Goal: Task Accomplishment & Management: Manage account settings

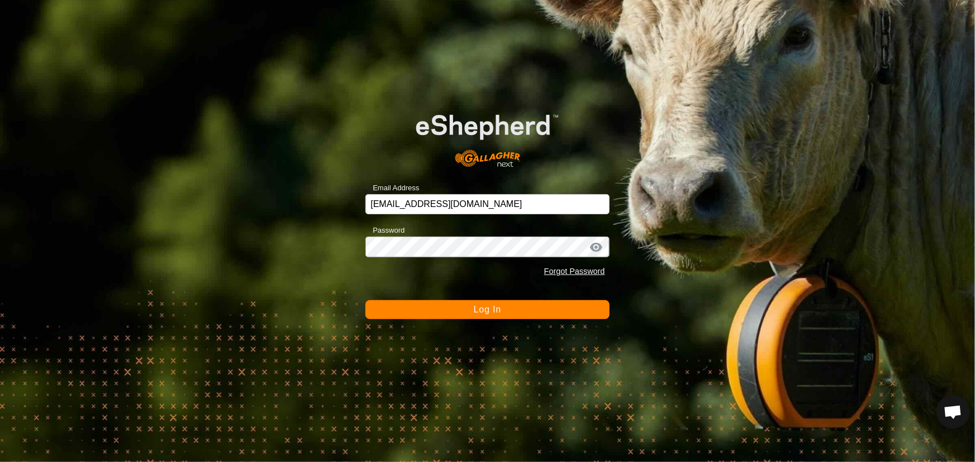
click at [449, 314] on button "Log In" at bounding box center [487, 309] width 244 height 19
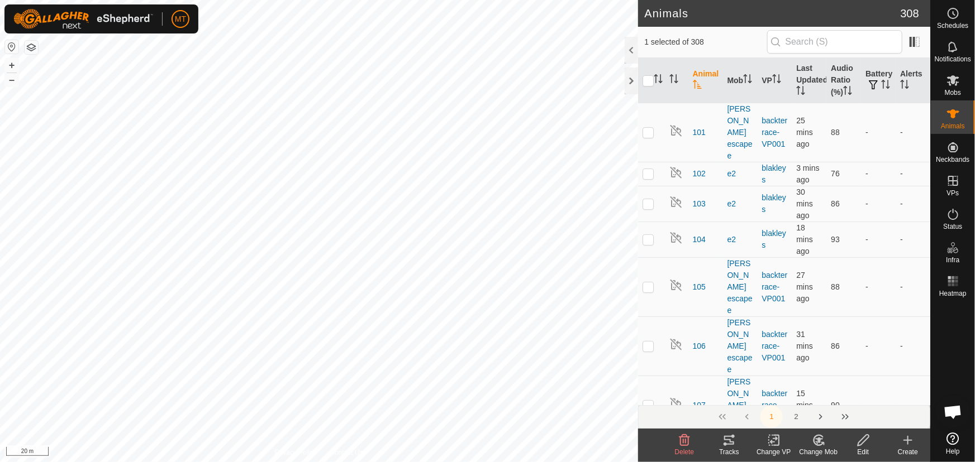
click at [816, 443] on icon at bounding box center [819, 440] width 14 height 13
click at [838, 393] on link "Choose Mob..." at bounding box center [851, 392] width 111 height 22
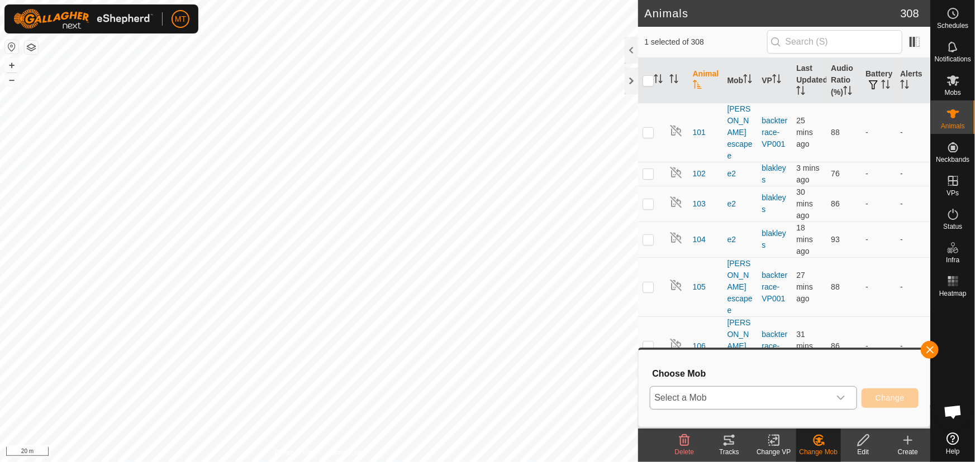
click at [785, 400] on span "Select a Mob" at bounding box center [739, 398] width 179 height 22
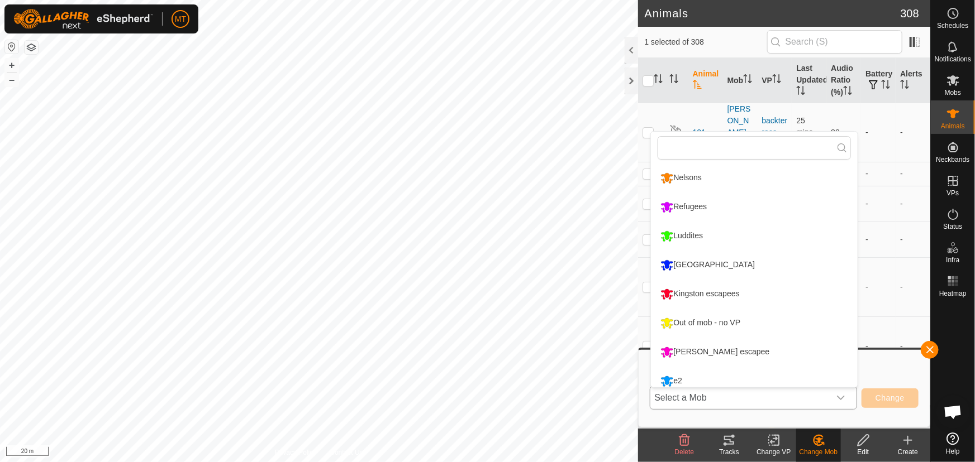
scroll to position [7, 0]
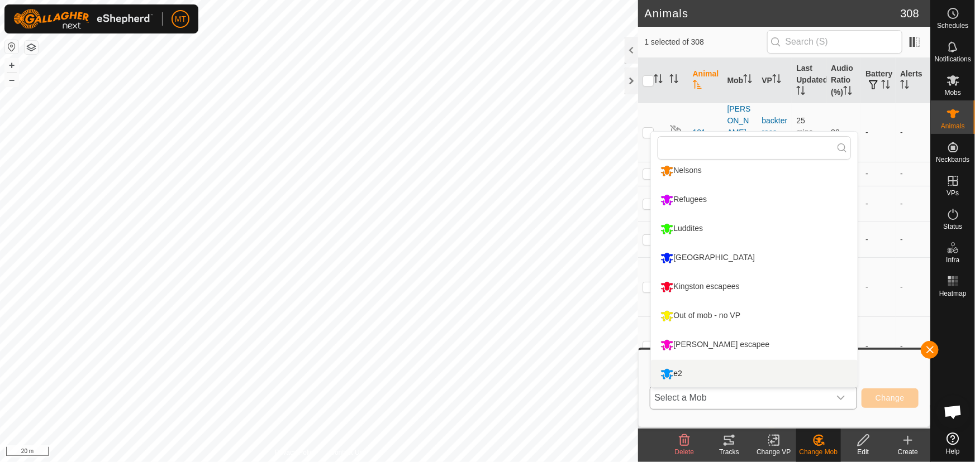
click at [695, 374] on li "e2" at bounding box center [754, 374] width 207 height 28
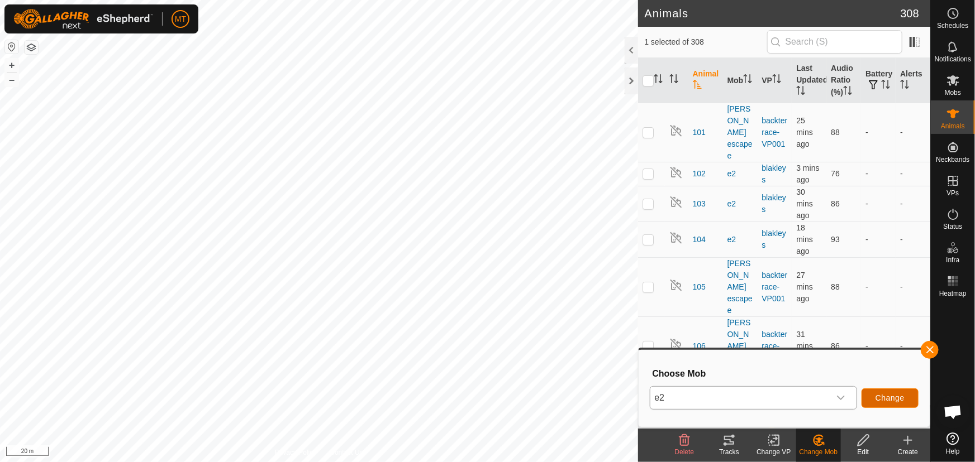
click at [886, 394] on span "Change" at bounding box center [889, 398] width 29 height 9
checkbox input "false"
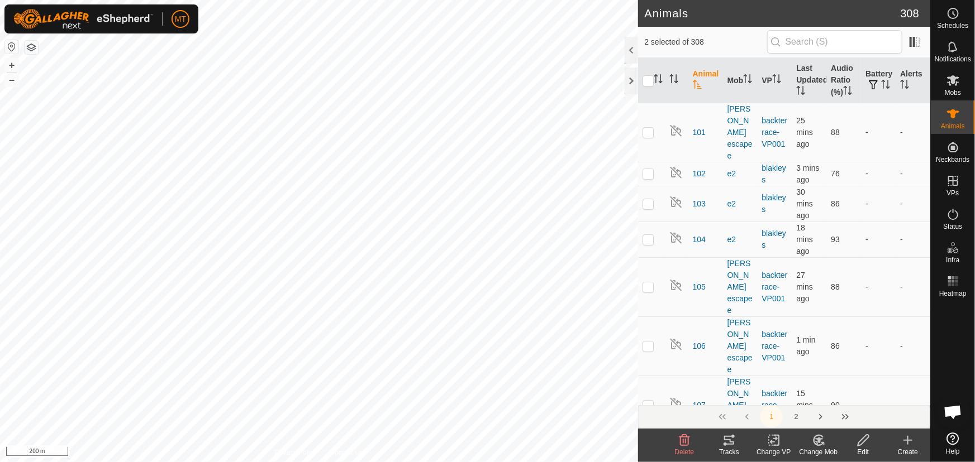
click at [728, 446] on icon at bounding box center [728, 440] width 13 height 13
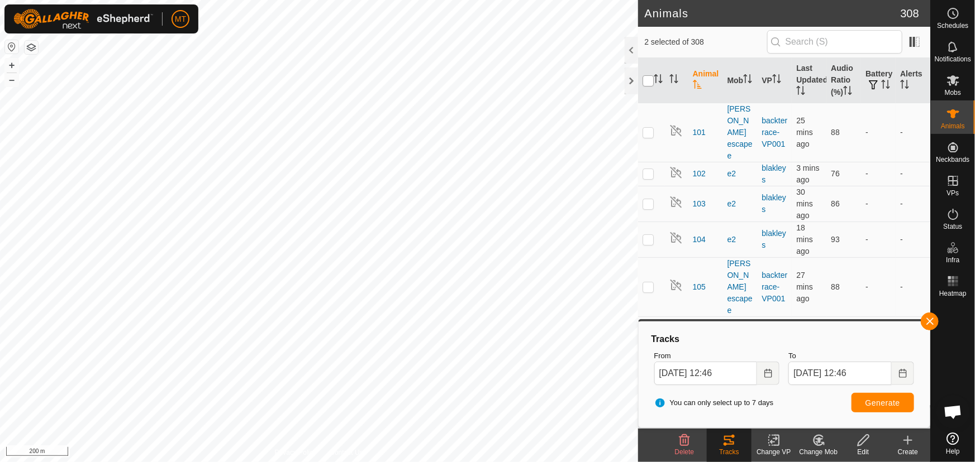
click at [646, 78] on input "checkbox" at bounding box center [647, 80] width 11 height 11
checkbox input "true"
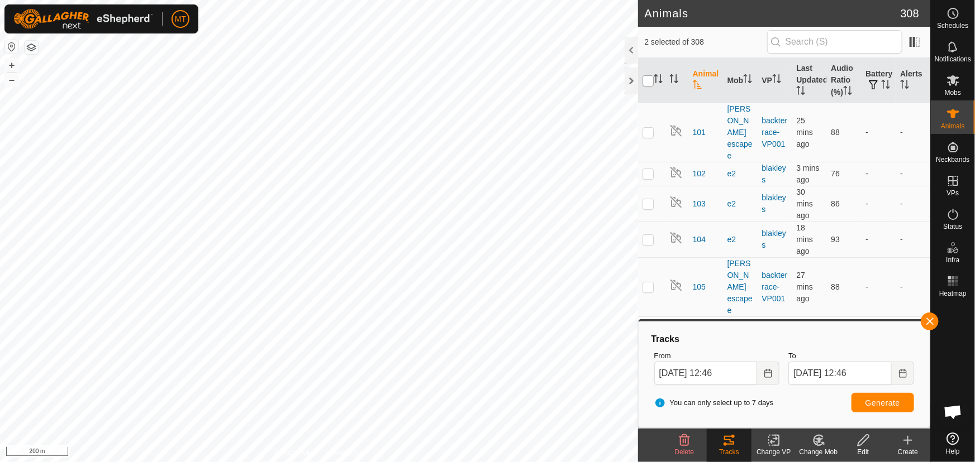
checkbox input "true"
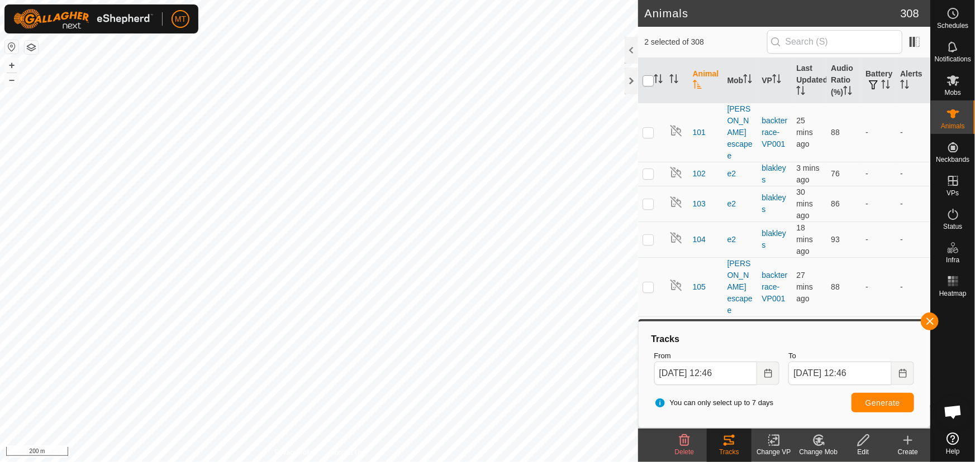
checkbox input "true"
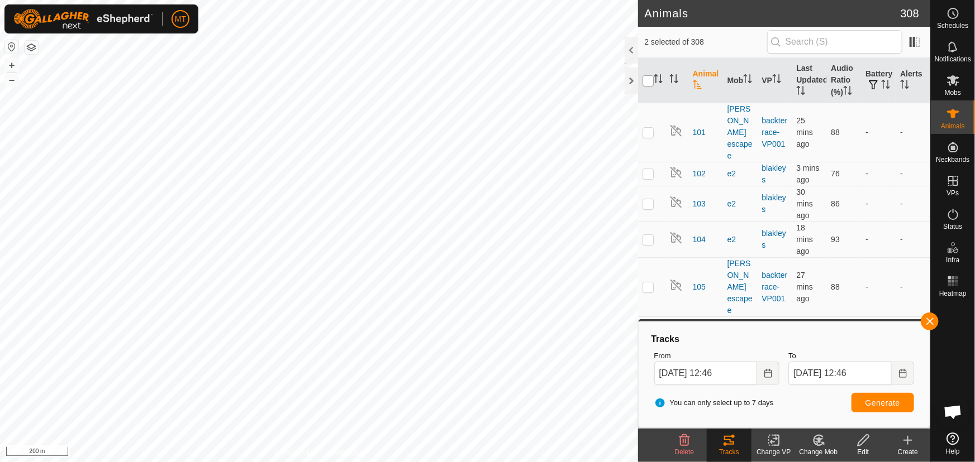
checkbox input "true"
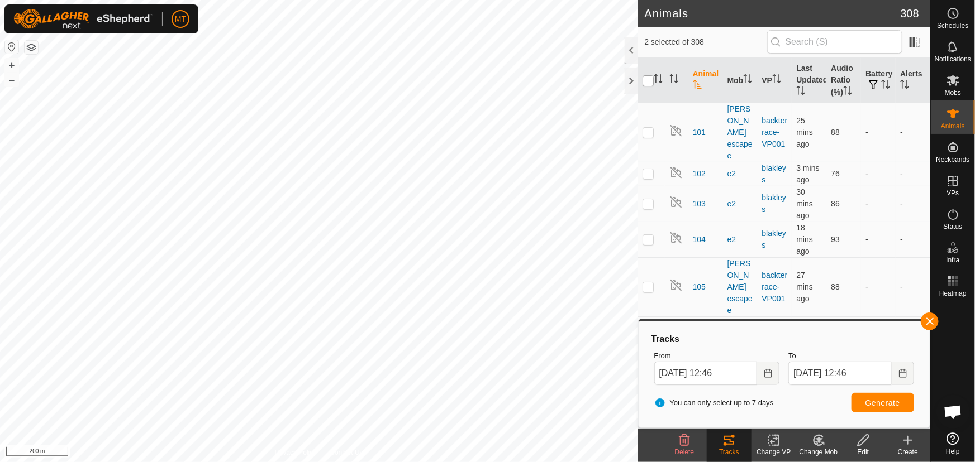
checkbox input "true"
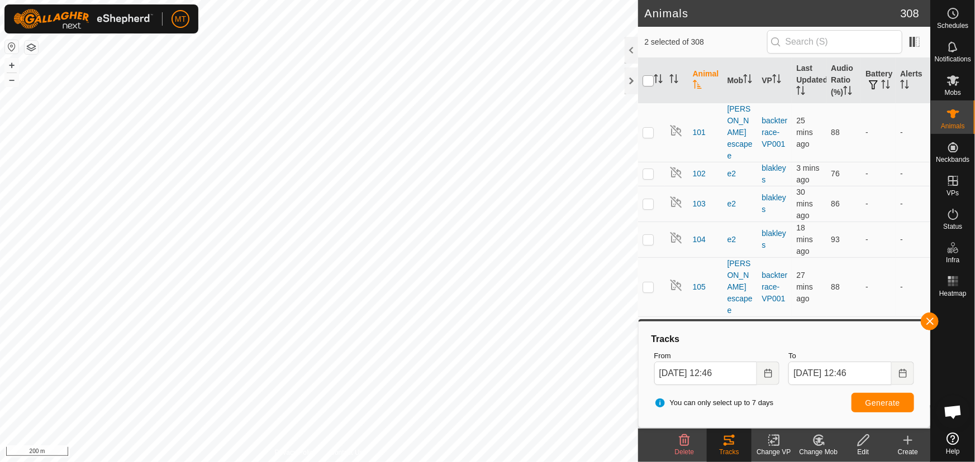
checkbox input "true"
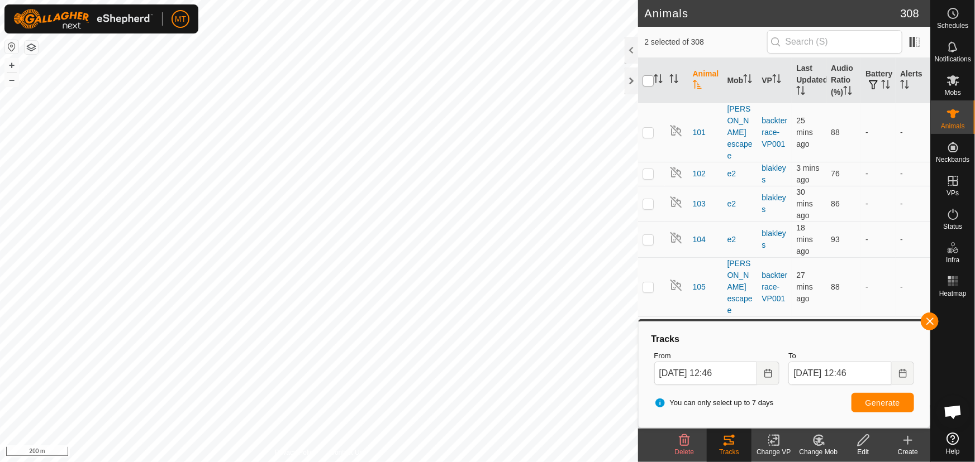
checkbox input "true"
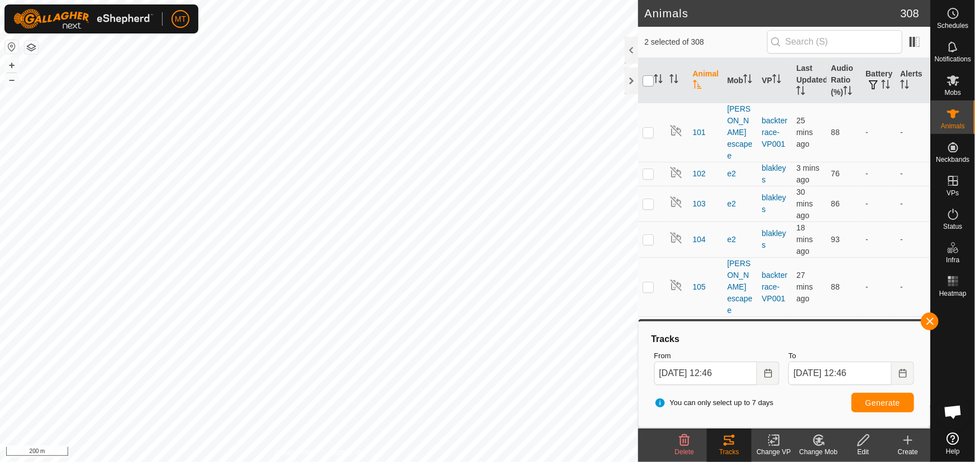
checkbox input "true"
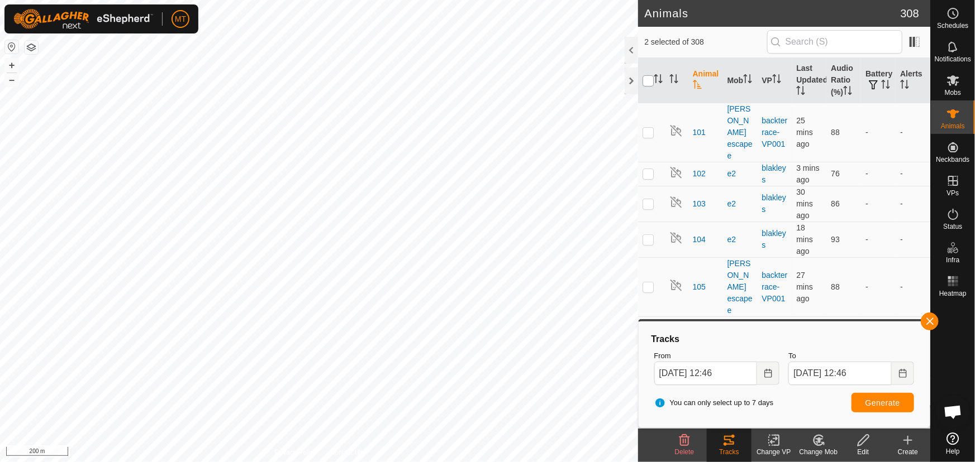
checkbox input "true"
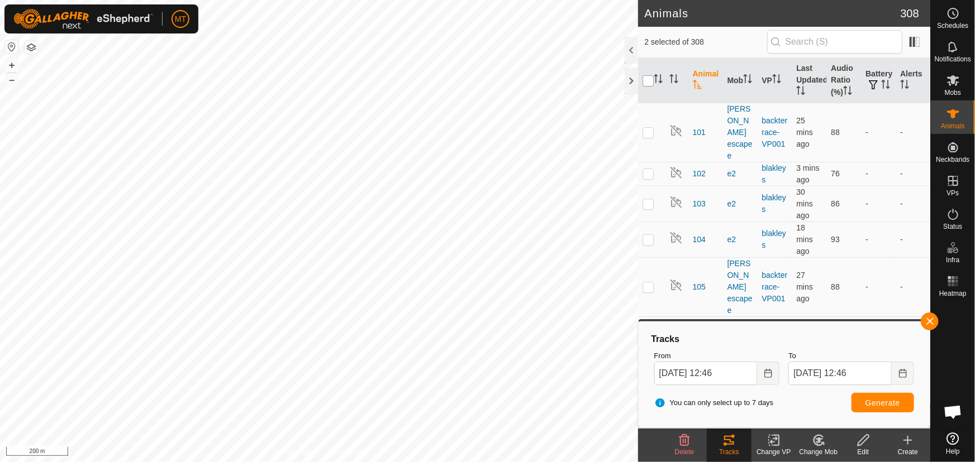
checkbox input "true"
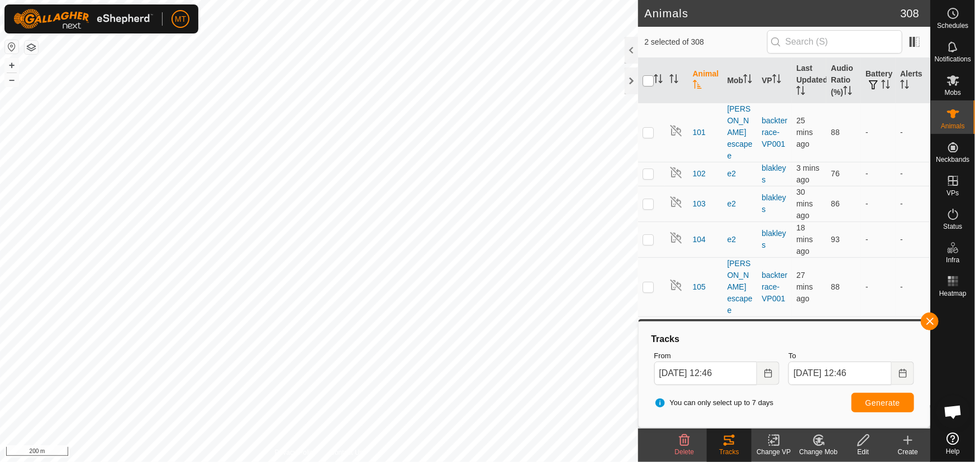
checkbox input "true"
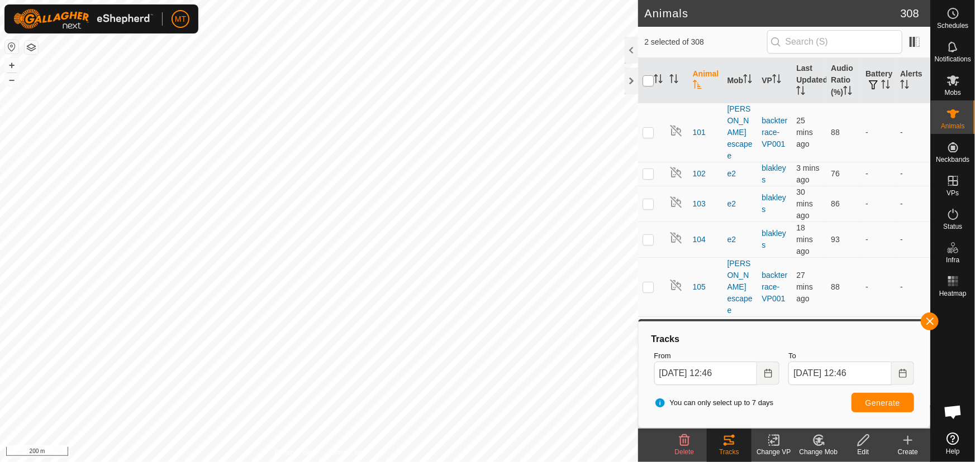
checkbox input "true"
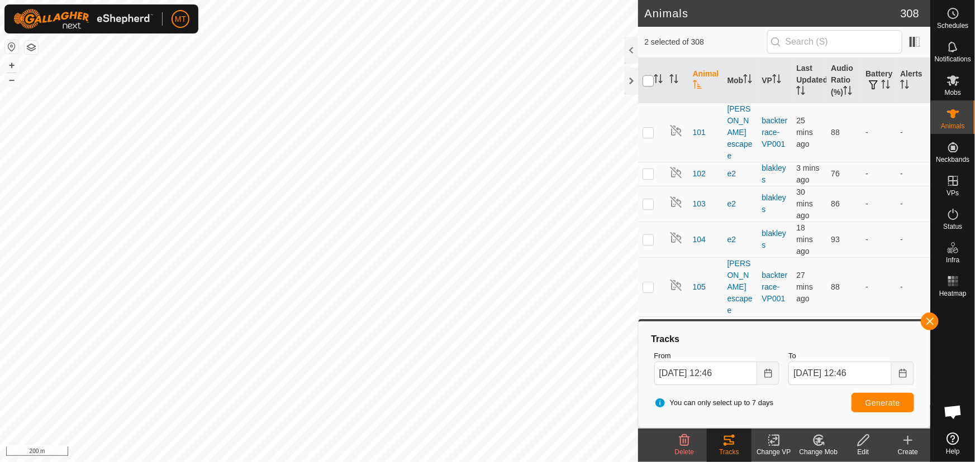
checkbox input "true"
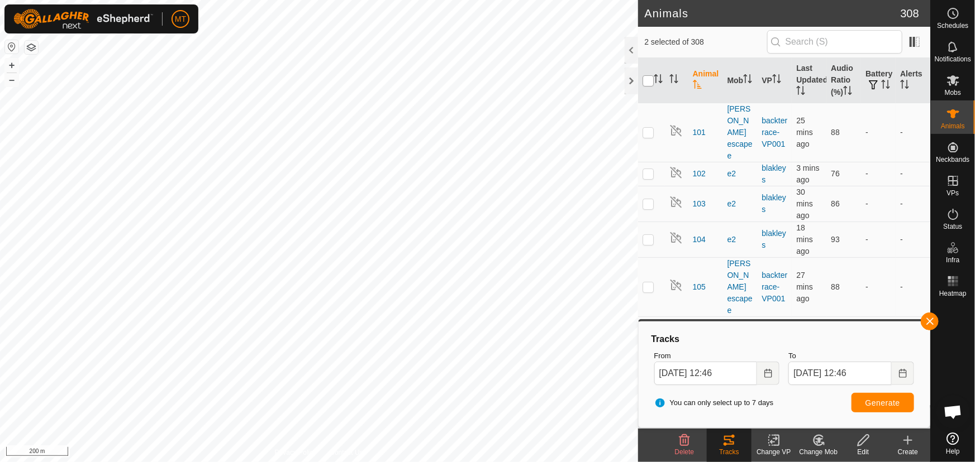
checkbox input "true"
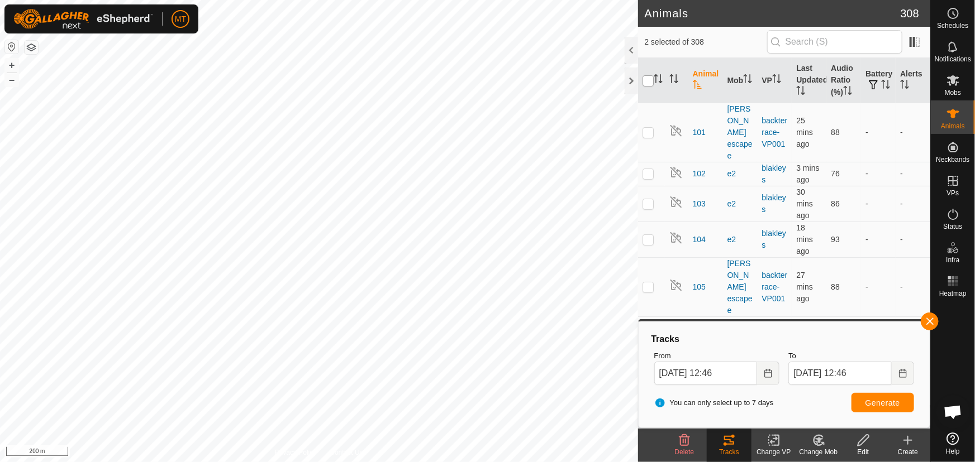
checkbox input "true"
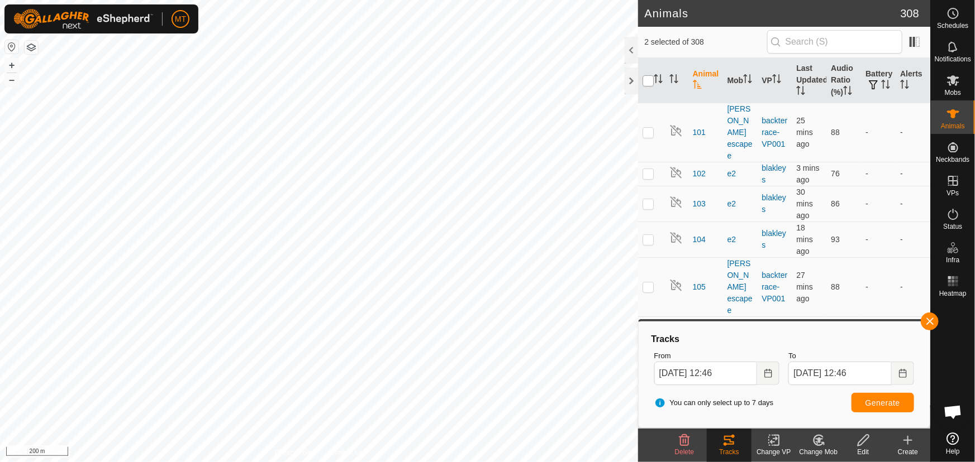
checkbox input "true"
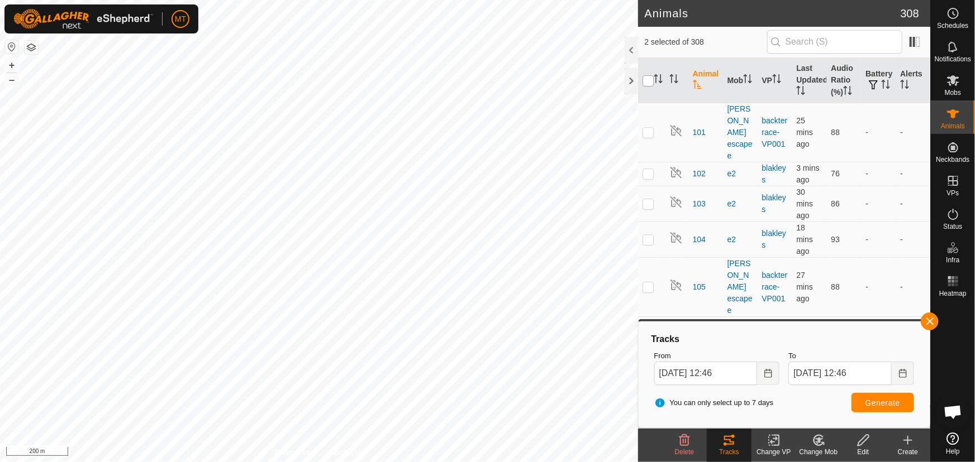
checkbox input "true"
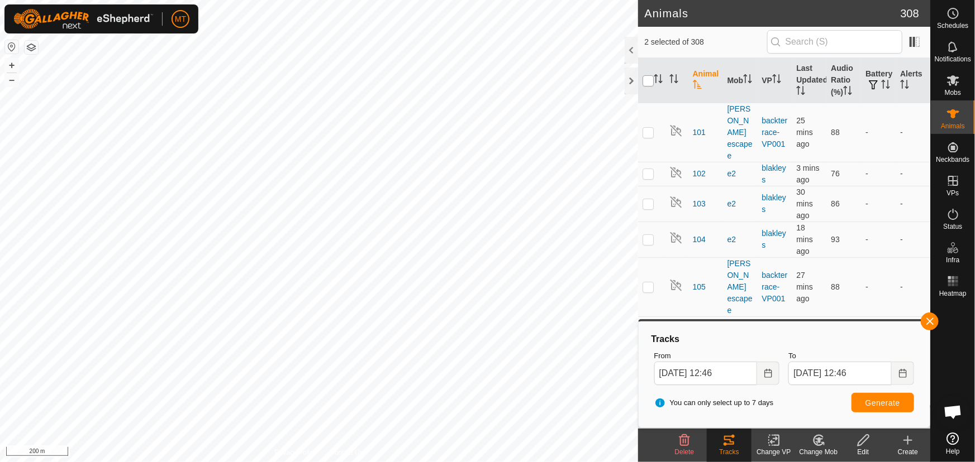
checkbox input "true"
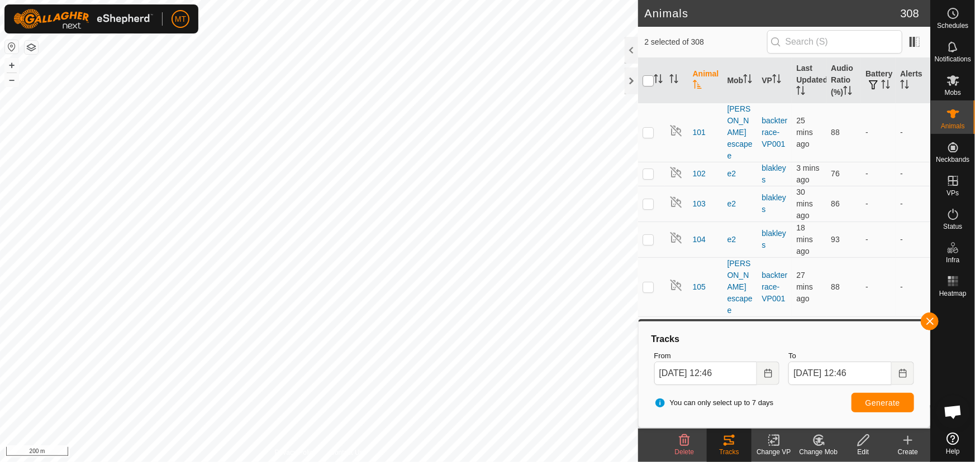
checkbox input "true"
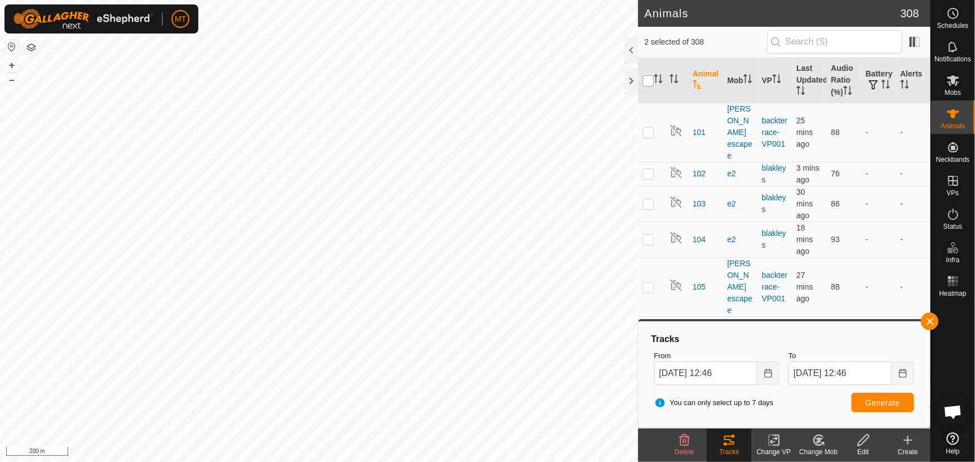
checkbox input "true"
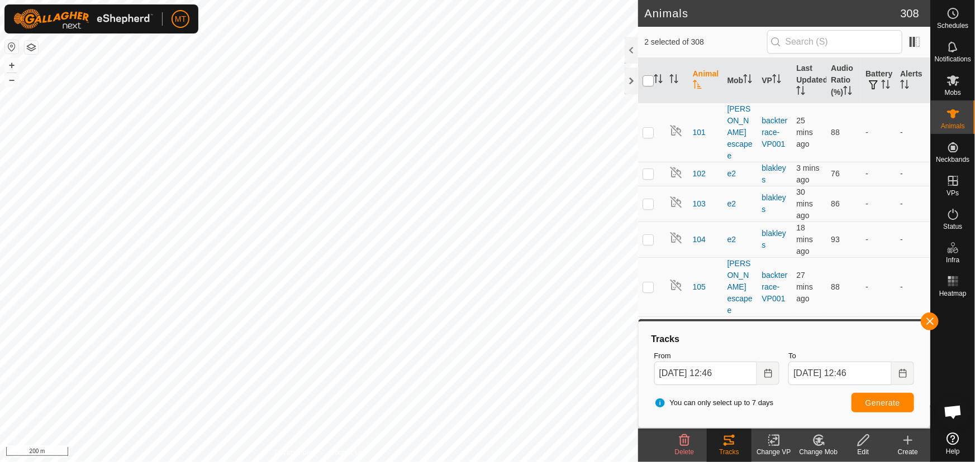
checkbox input "true"
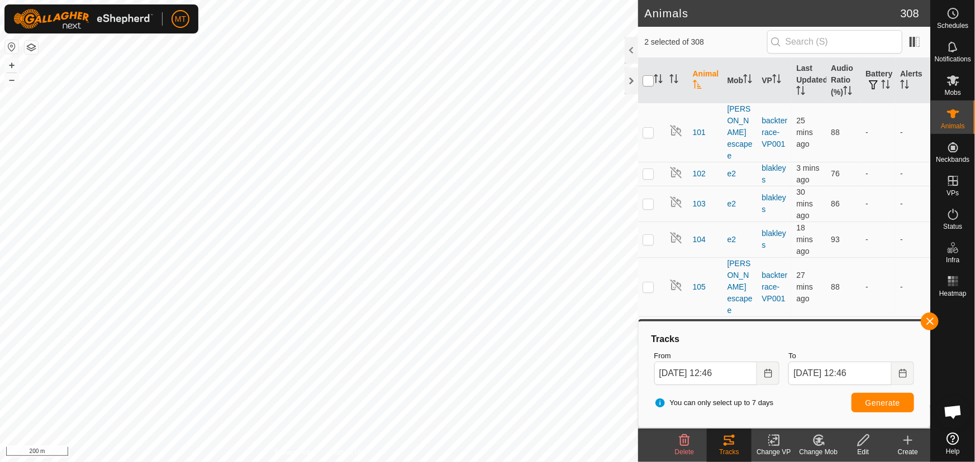
checkbox input "true"
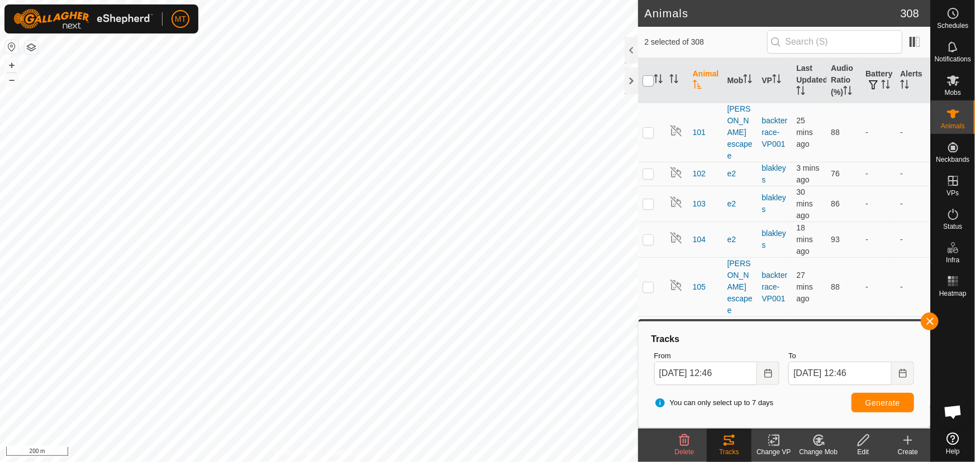
checkbox input "true"
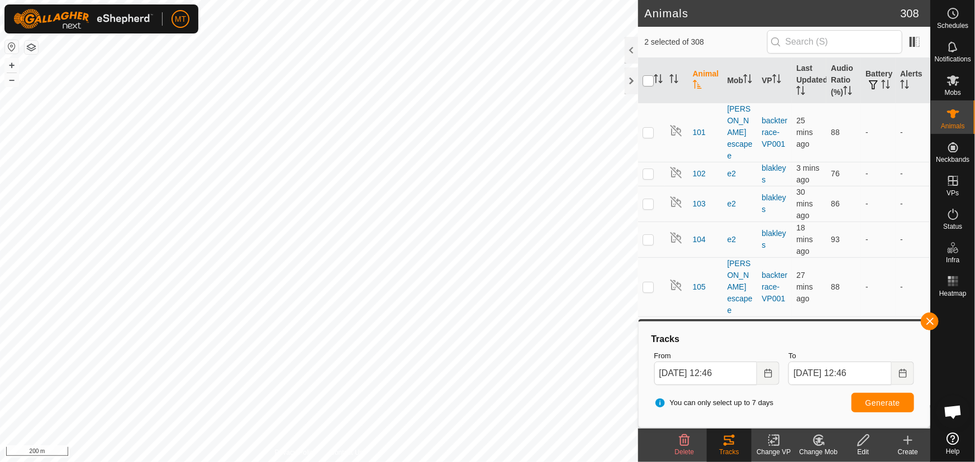
checkbox input "true"
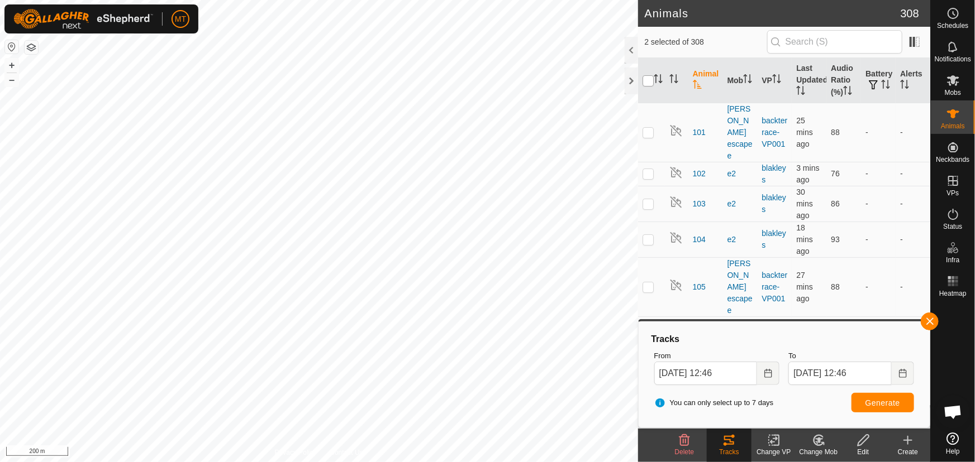
checkbox input "true"
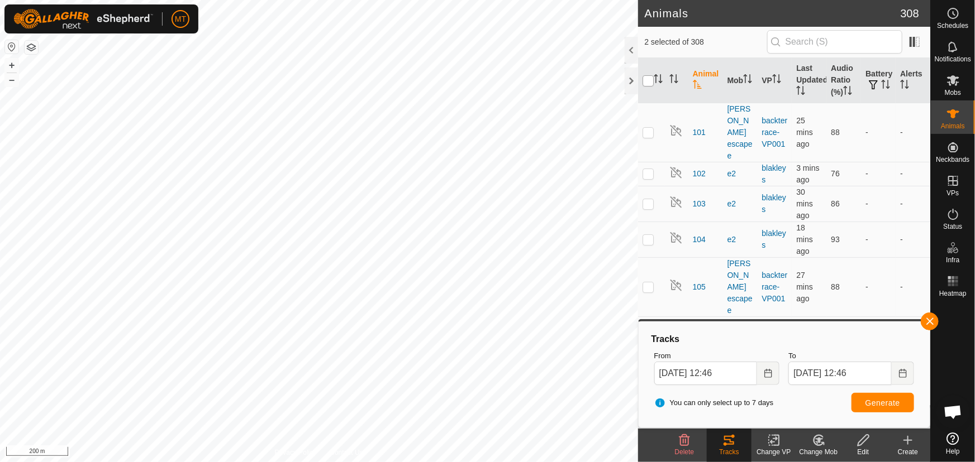
checkbox input "true"
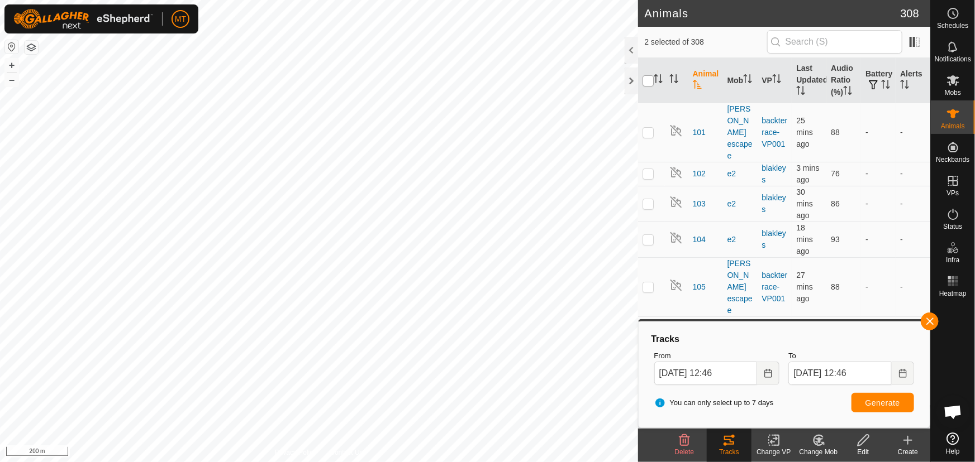
checkbox input "true"
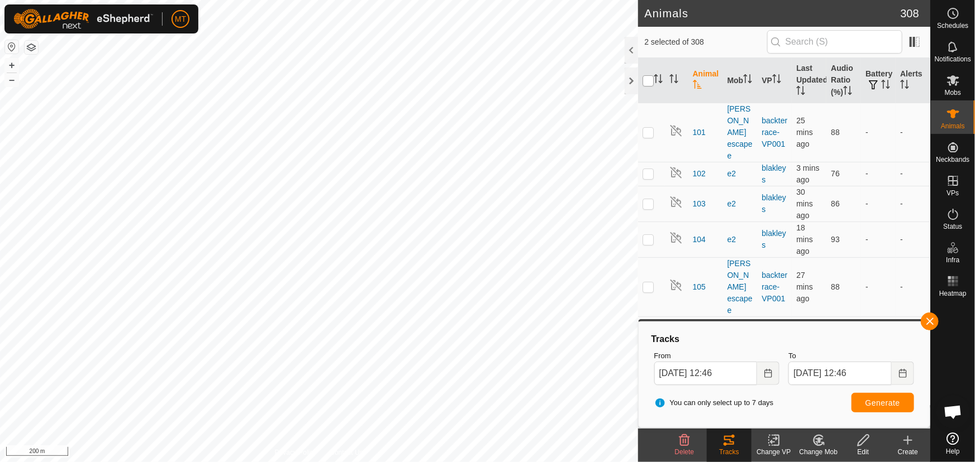
checkbox input "true"
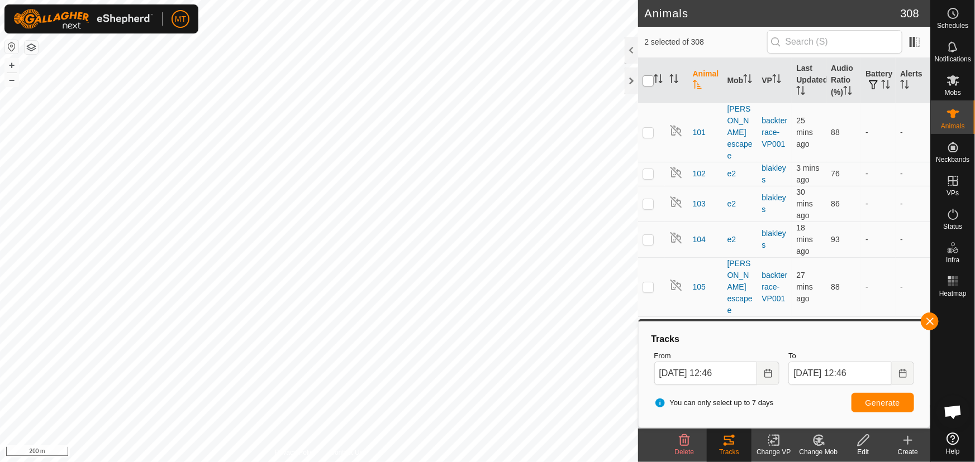
checkbox input "true"
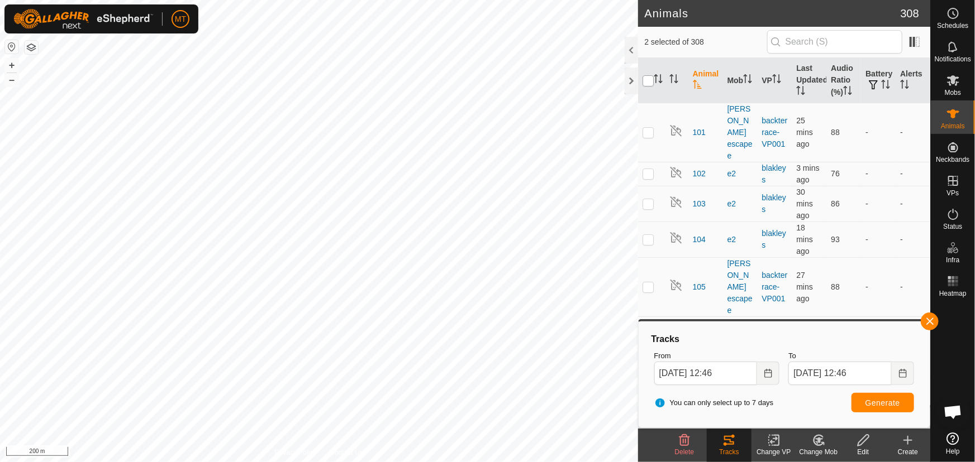
checkbox input "true"
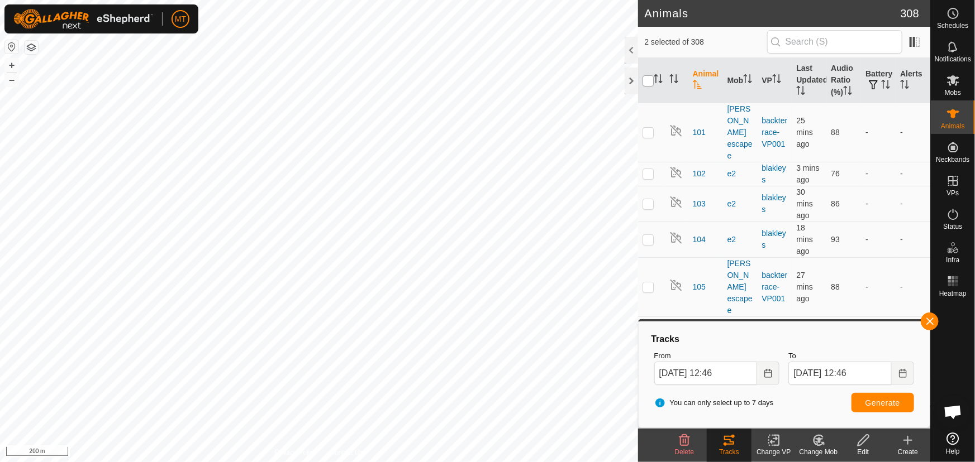
checkbox input "true"
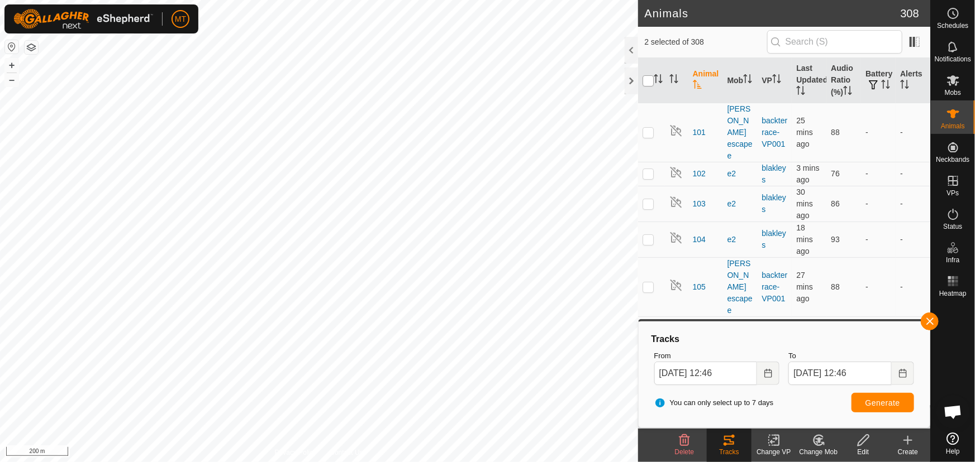
checkbox input "true"
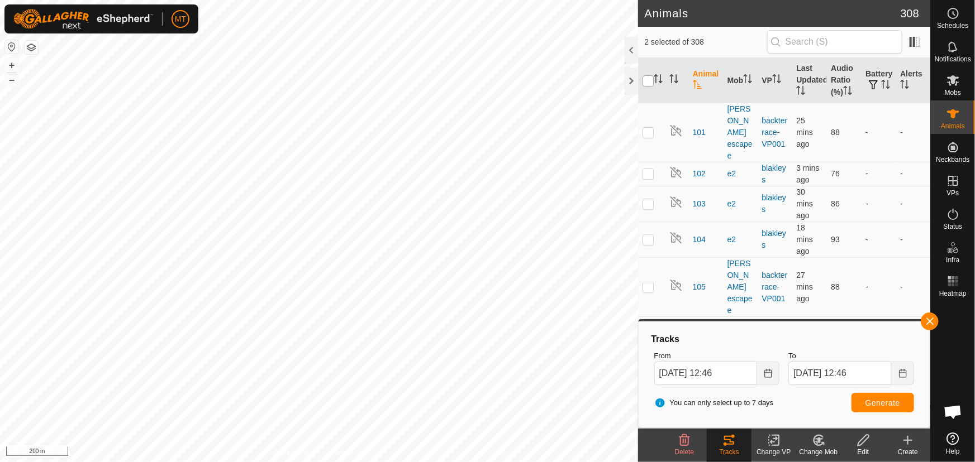
checkbox input "true"
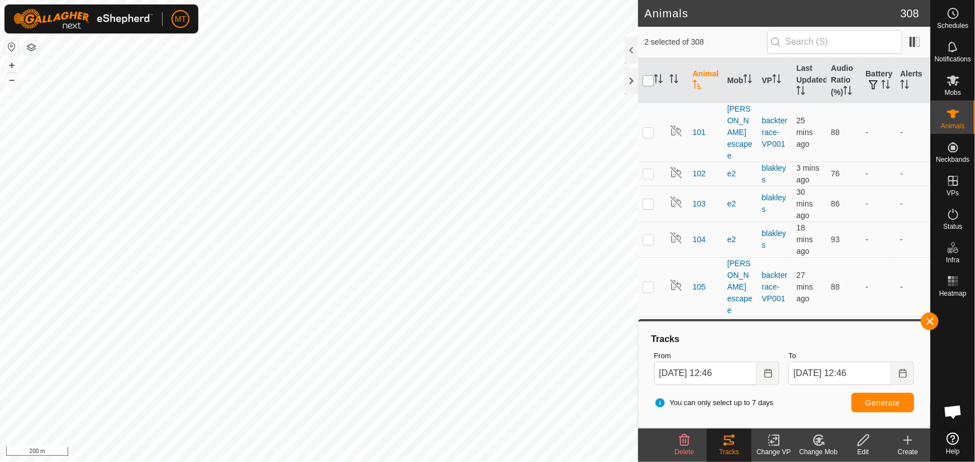
checkbox input "true"
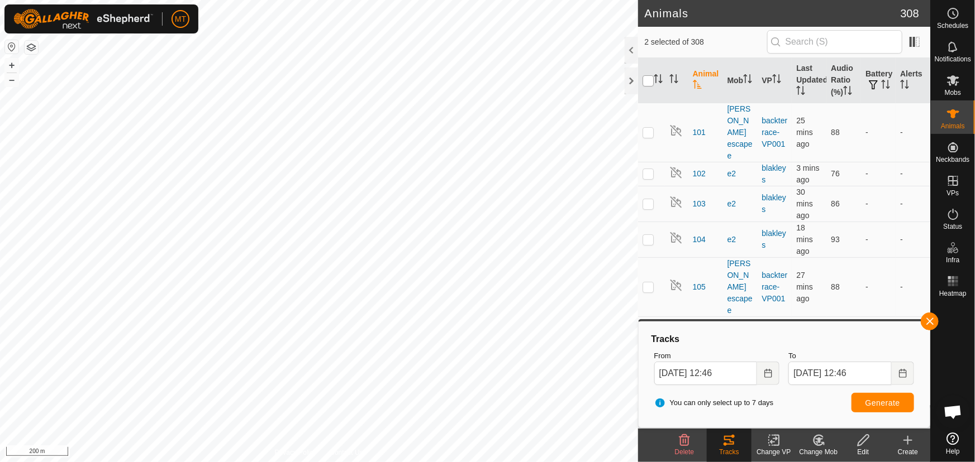
checkbox input "true"
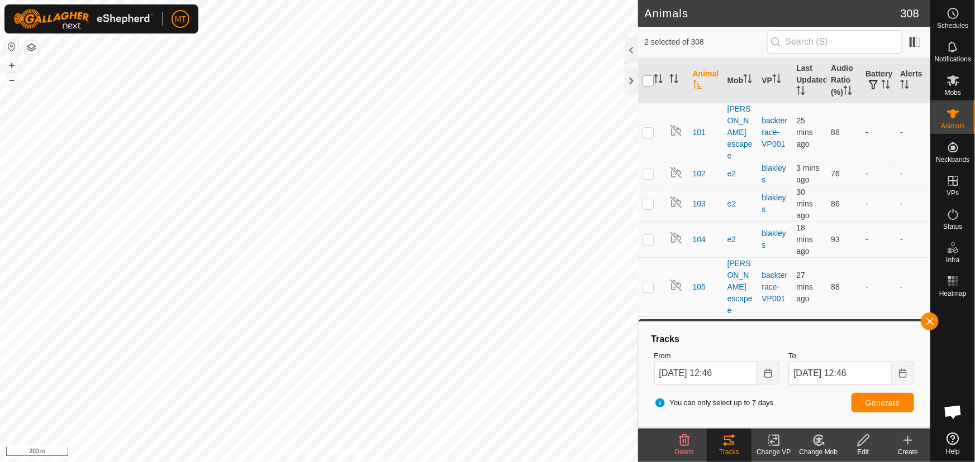
checkbox input "true"
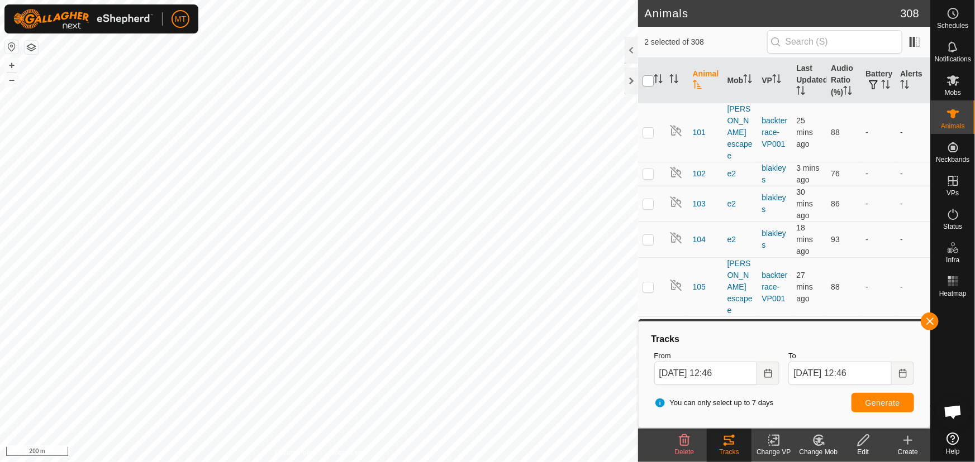
checkbox input "true"
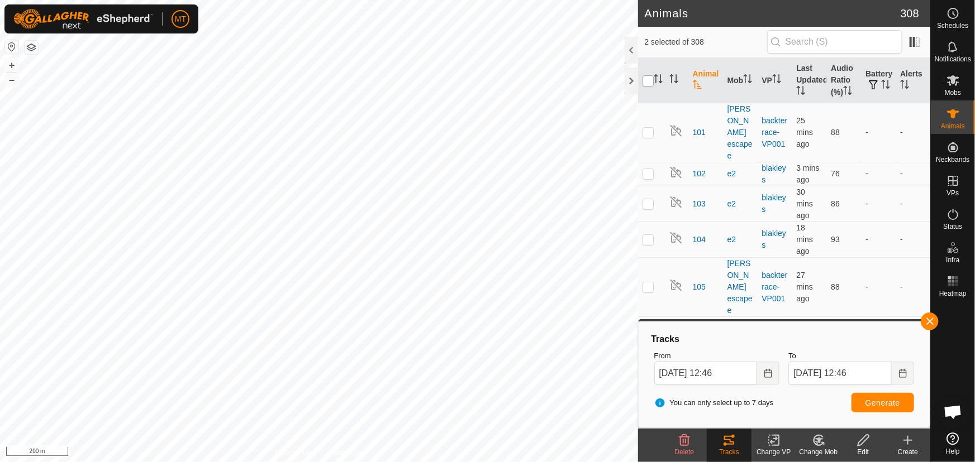
checkbox input "true"
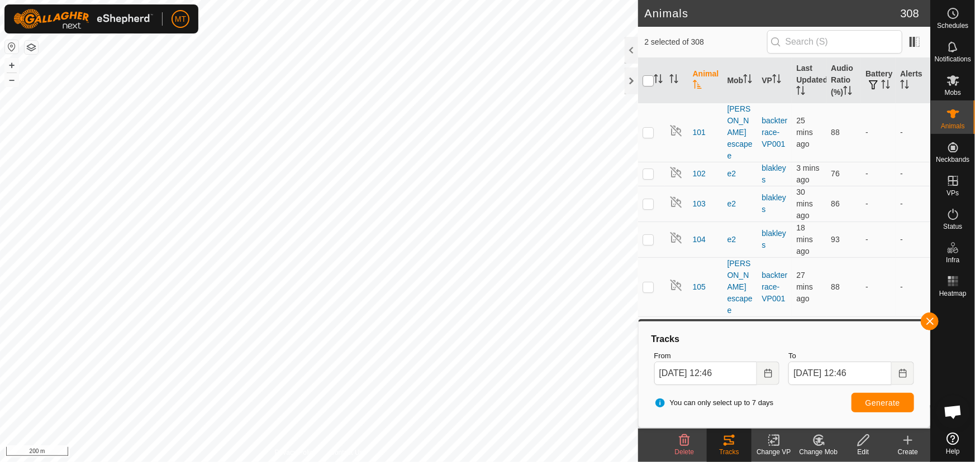
checkbox input "true"
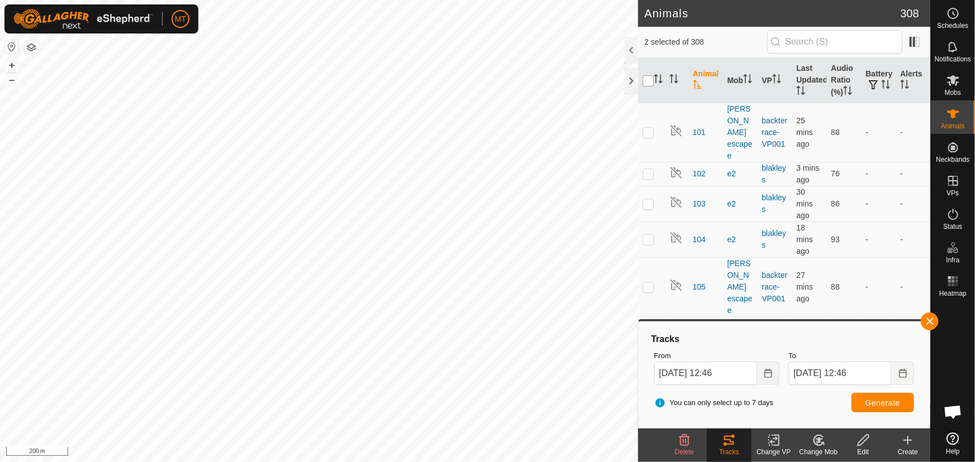
checkbox input "true"
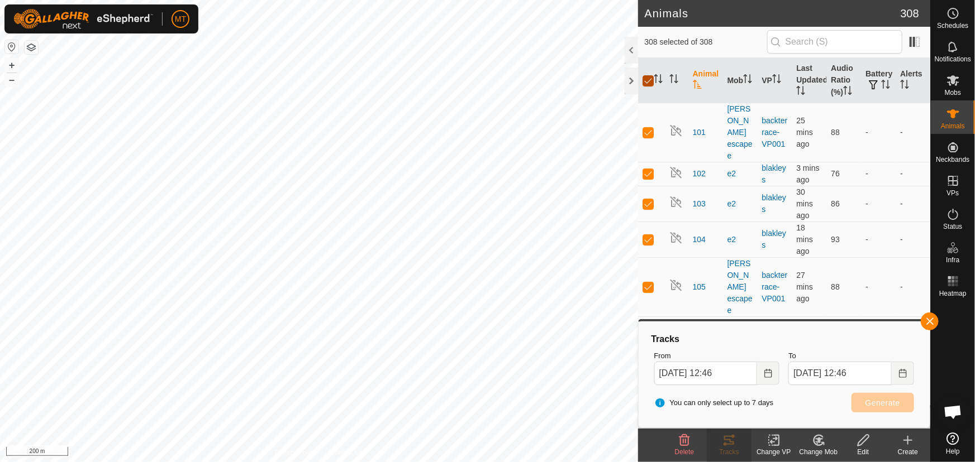
click at [646, 78] on input "checkbox" at bounding box center [647, 80] width 11 height 11
click at [661, 82] on icon "Activate to sort" at bounding box center [660, 82] width 4 height 2
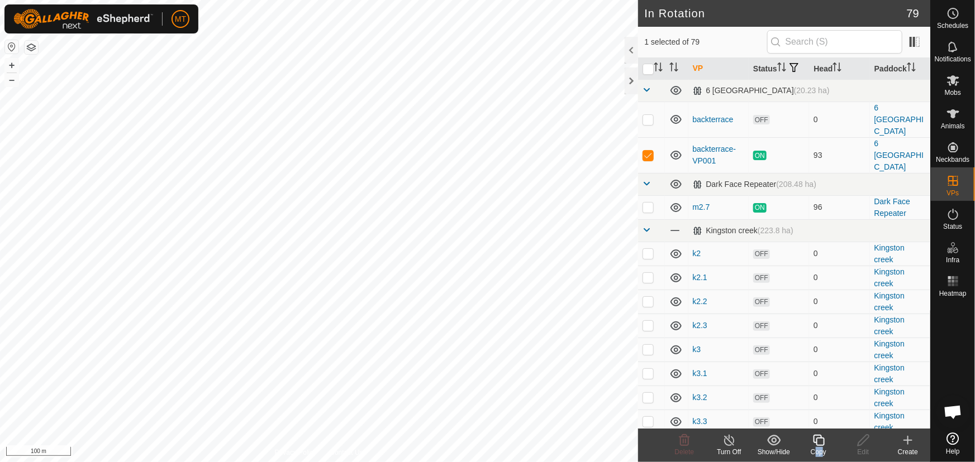
click at [819, 447] on div "Copy" at bounding box center [818, 446] width 45 height 34
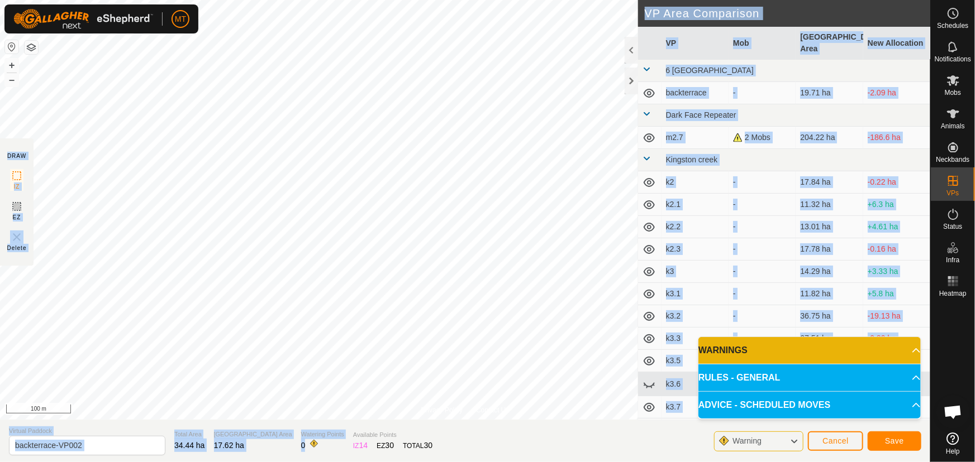
click at [344, 285] on div "Privacy Policy Contact Us Type: Inclusion Zone undefined Animal + – ⇧ i 100 m D…" at bounding box center [465, 231] width 930 height 462
click at [884, 435] on button "Save" at bounding box center [894, 442] width 54 height 20
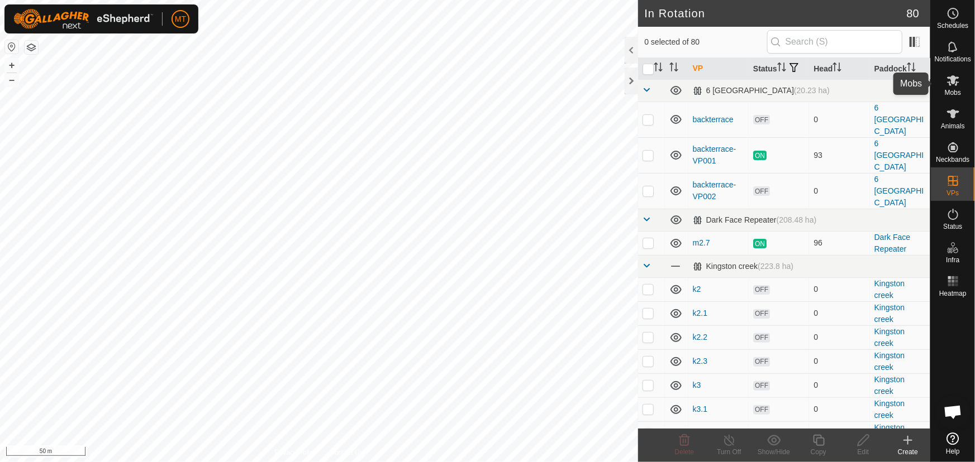
click at [953, 80] on icon at bounding box center [953, 80] width 12 height 11
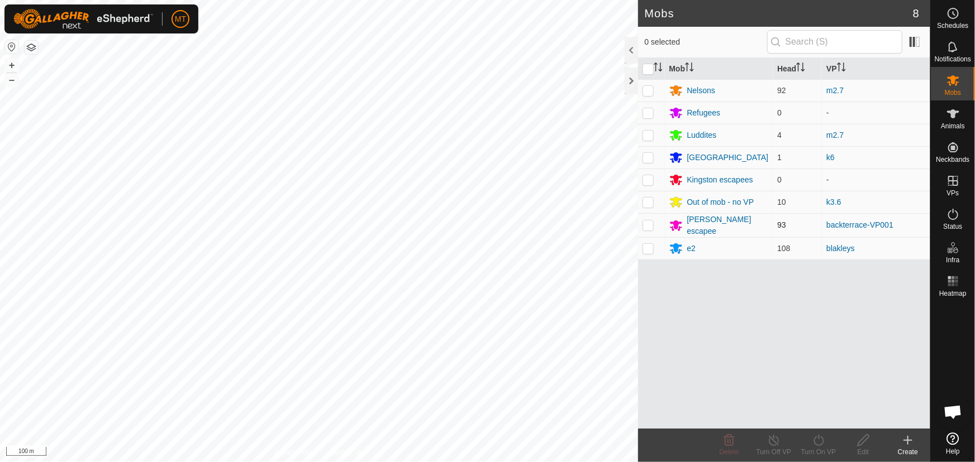
click at [646, 222] on p-checkbox at bounding box center [647, 225] width 11 height 9
checkbox input "true"
click at [814, 441] on icon at bounding box center [818, 440] width 10 height 11
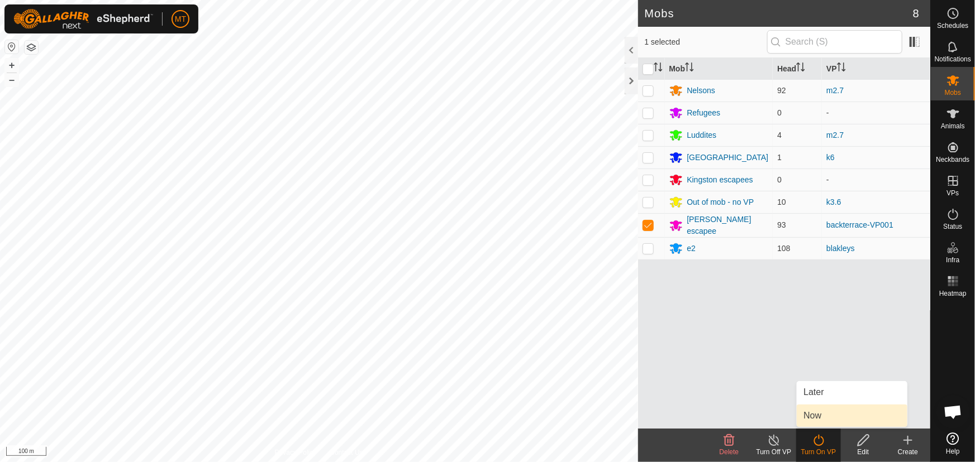
click at [813, 417] on link "Now" at bounding box center [851, 416] width 111 height 22
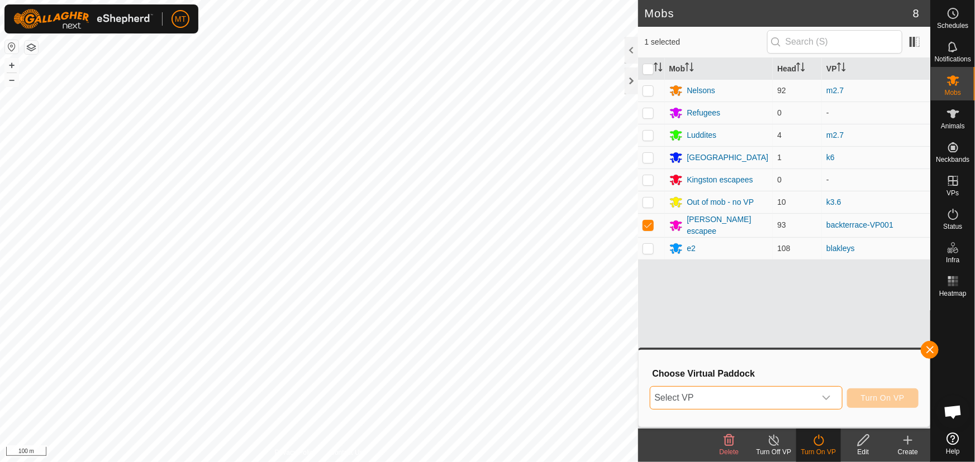
click at [750, 399] on span "Select VP" at bounding box center [732, 398] width 165 height 22
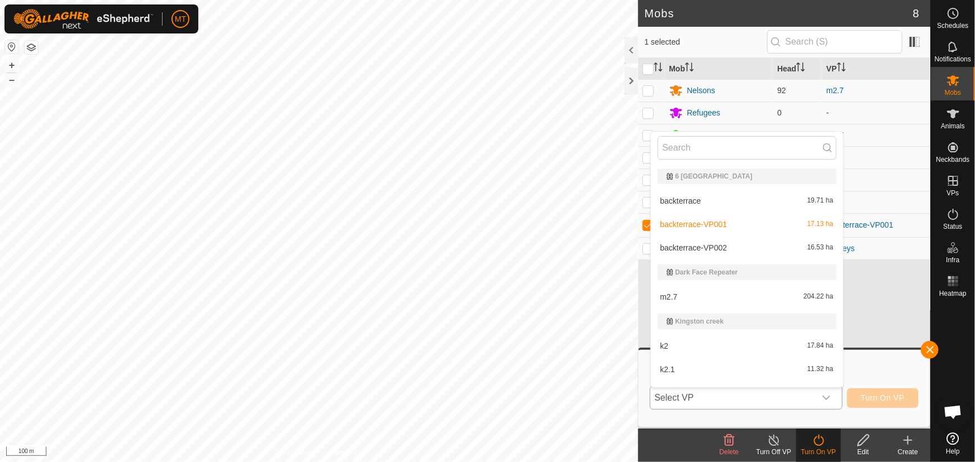
scroll to position [17, 0]
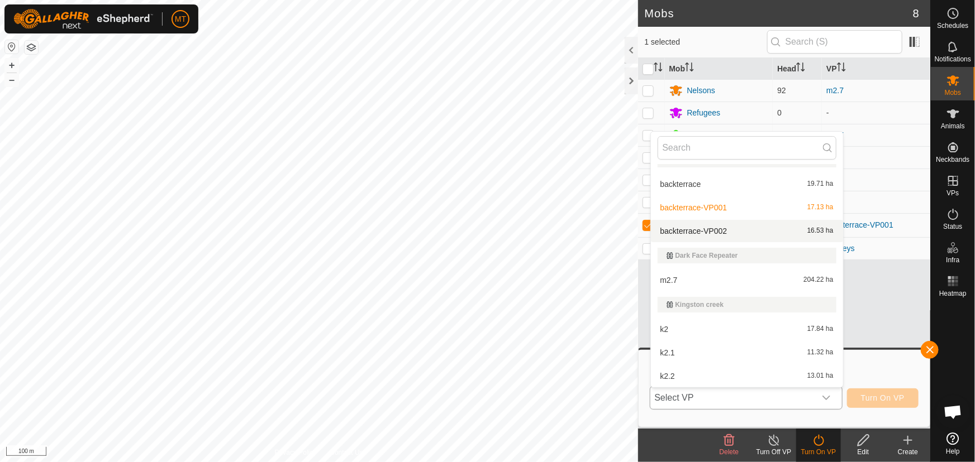
click at [733, 232] on li "backterrace-VP002 16.53 ha" at bounding box center [747, 231] width 192 height 22
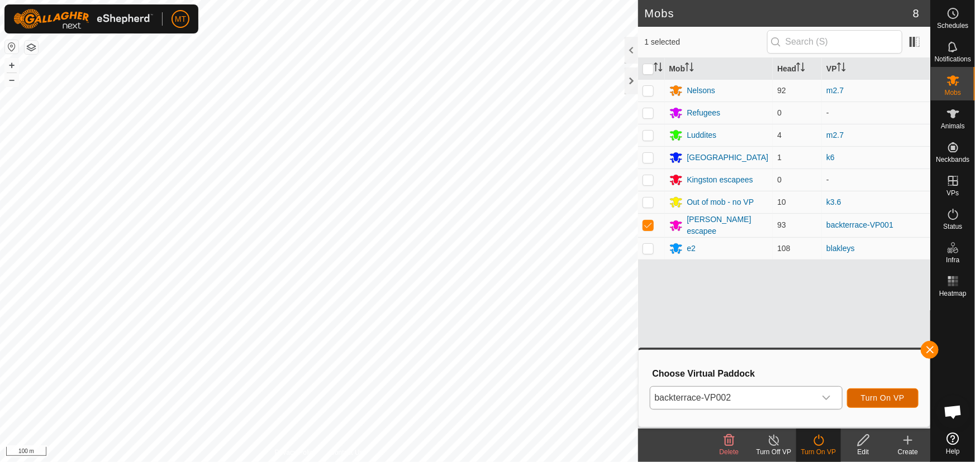
click at [881, 394] on span "Turn On VP" at bounding box center [883, 398] width 44 height 9
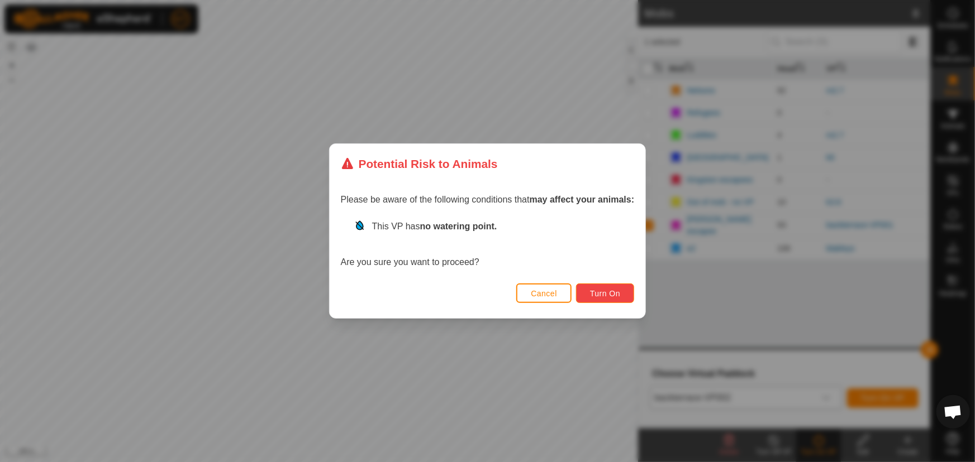
click at [619, 292] on span "Turn On" at bounding box center [605, 293] width 30 height 9
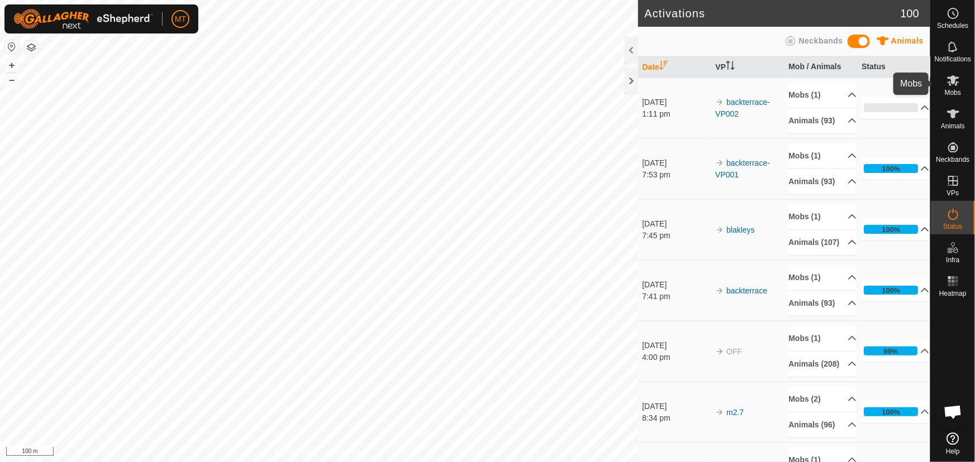
click at [956, 88] on es-mob-svg-icon at bounding box center [953, 80] width 20 height 18
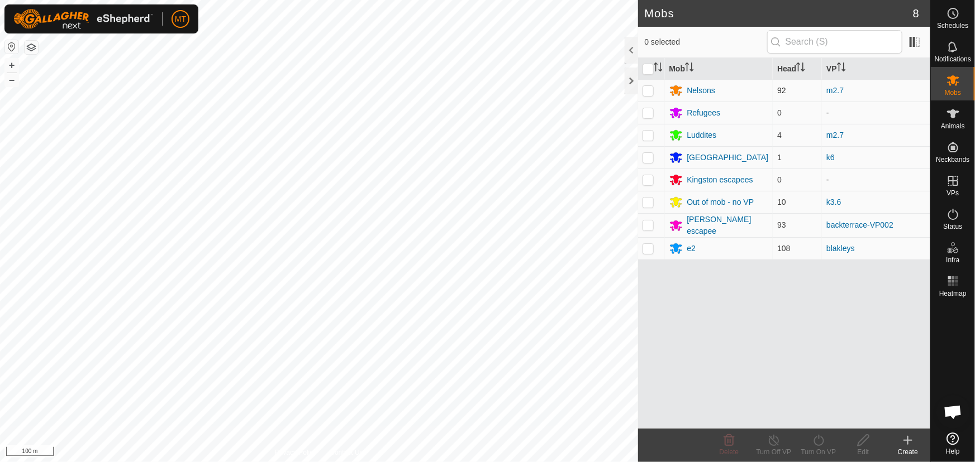
click at [648, 88] on p-checkbox at bounding box center [647, 90] width 11 height 9
checkbox input "true"
click at [643, 136] on p-checkbox at bounding box center [647, 135] width 11 height 9
checkbox input "true"
click at [767, 443] on icon at bounding box center [774, 440] width 14 height 13
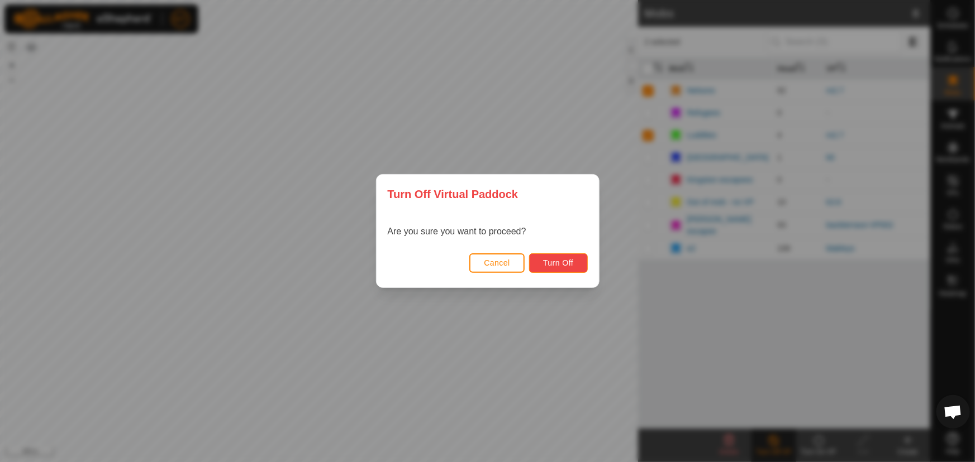
click at [571, 264] on span "Turn Off" at bounding box center [558, 263] width 31 height 9
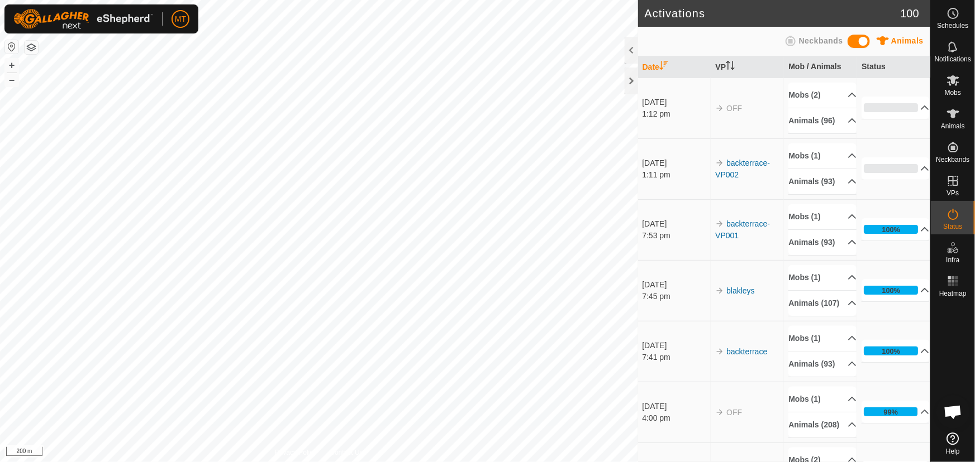
click at [214, 462] on html "MT Schedules Notifications Mobs Animals Neckbands VPs Status Infra Heatmap Help…" at bounding box center [487, 231] width 975 height 462
click at [627, 47] on div "Activations 100 Animals Neckbands Date VP Mob / Animals Status [DATE] 1:12 pm O…" at bounding box center [465, 231] width 930 height 462
click at [958, 117] on icon at bounding box center [952, 113] width 13 height 13
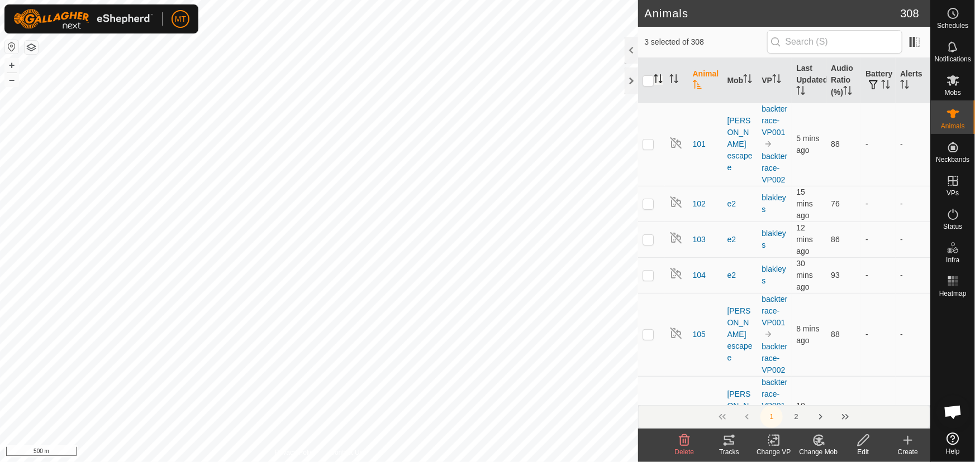
click at [657, 77] on icon "Activate to sort" at bounding box center [657, 78] width 9 height 9
